Goal: Information Seeking & Learning: Learn about a topic

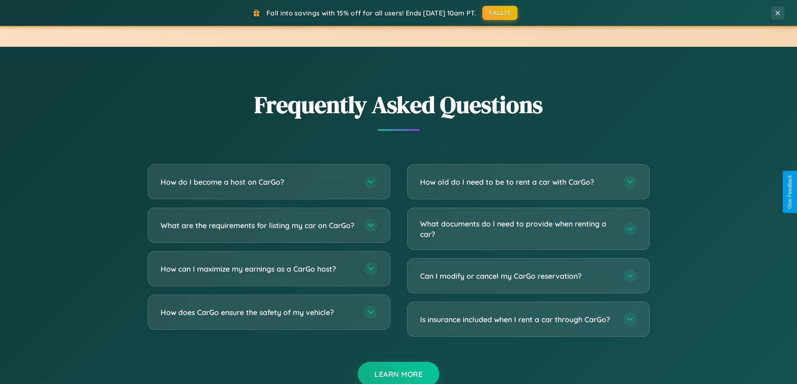
scroll to position [1609, 0]
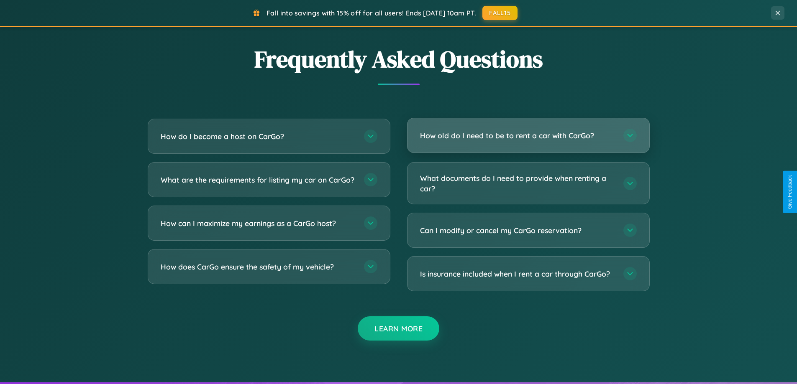
click at [528, 136] on h3 "How old do I need to be to rent a car with CarGo?" at bounding box center [517, 135] width 195 height 10
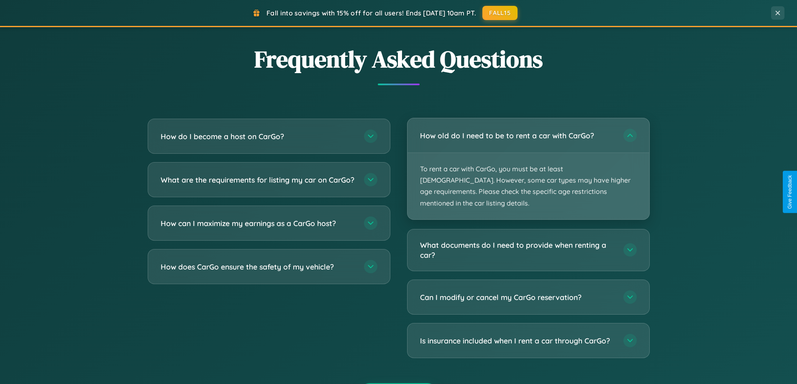
click at [528, 163] on p "To rent a car with CarGo, you must be at least [DEMOGRAPHIC_DATA]. However, som…" at bounding box center [528, 186] width 242 height 66
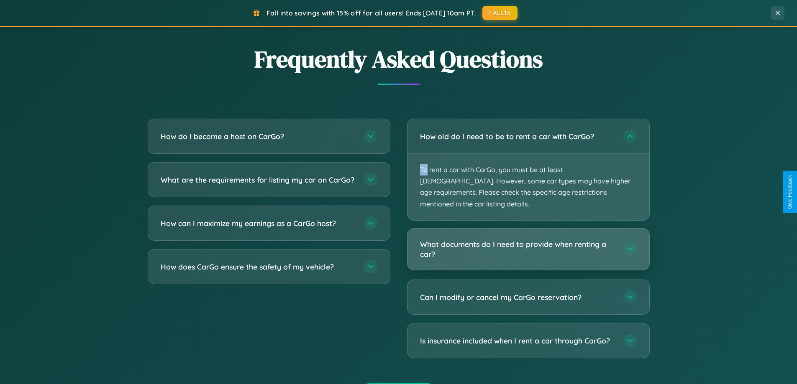
click at [528, 239] on h3 "What documents do I need to provide when renting a car?" at bounding box center [517, 249] width 195 height 20
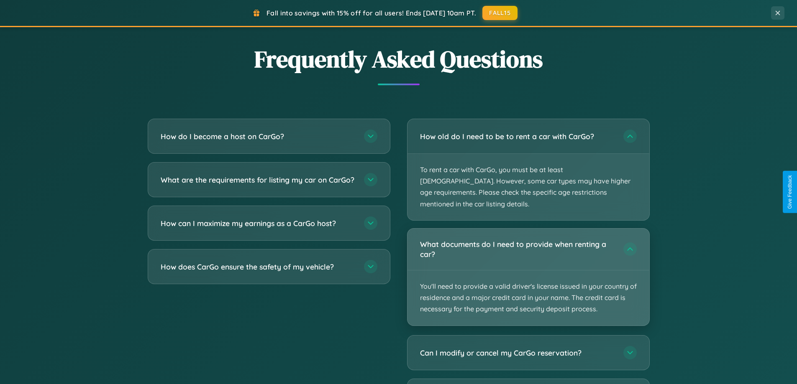
scroll to position [575, 0]
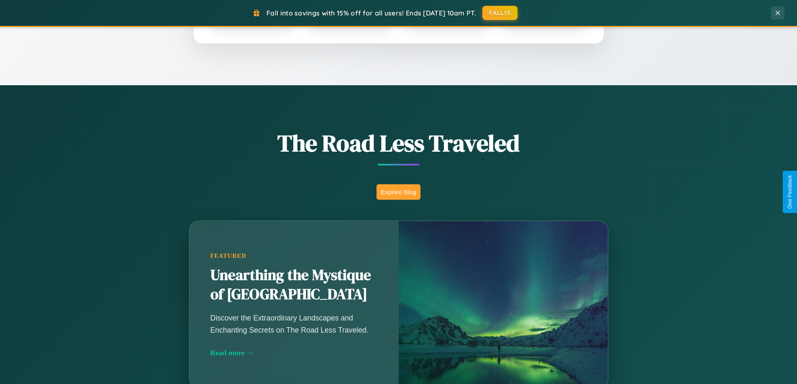
click at [398, 192] on button "Explore Blog" at bounding box center [398, 191] width 44 height 15
